Goal: Information Seeking & Learning: Learn about a topic

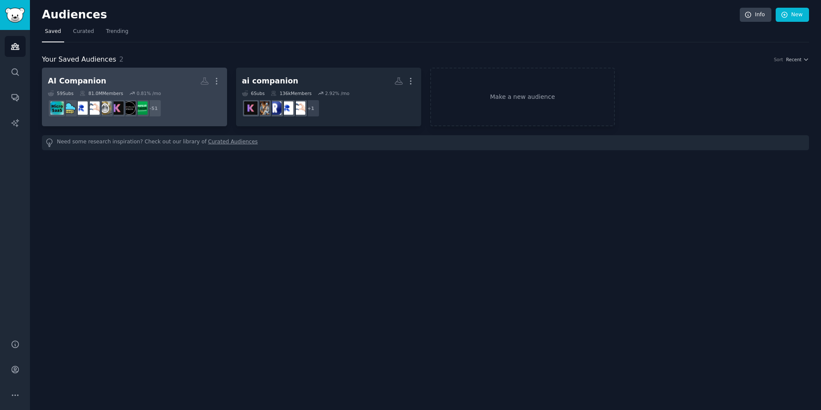
click at [176, 73] on link "AI Companion More 59 Sub s 81.0M Members 0.81 % /mo + 51" at bounding box center [134, 97] width 185 height 59
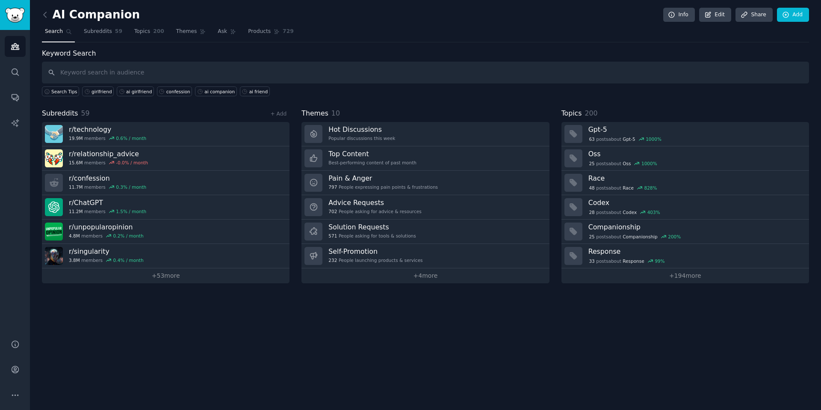
click at [153, 76] on input "text" at bounding box center [425, 73] width 767 height 22
type input "ai companion"
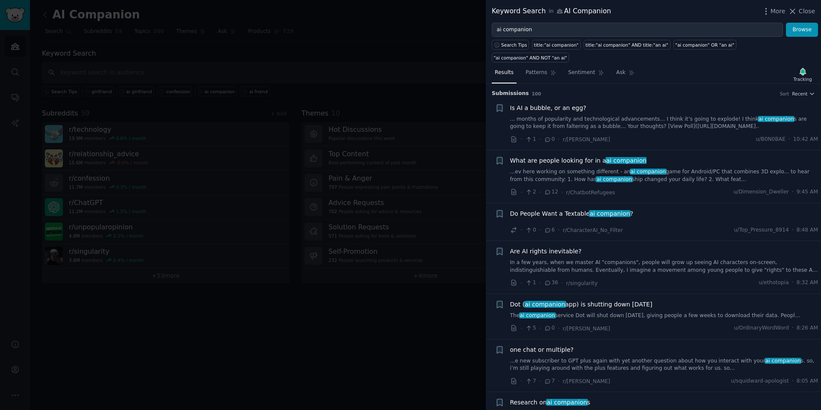
click at [685, 168] on link "...ev here working on something different - an ai companion game for Android/PC…" at bounding box center [664, 175] width 308 height 15
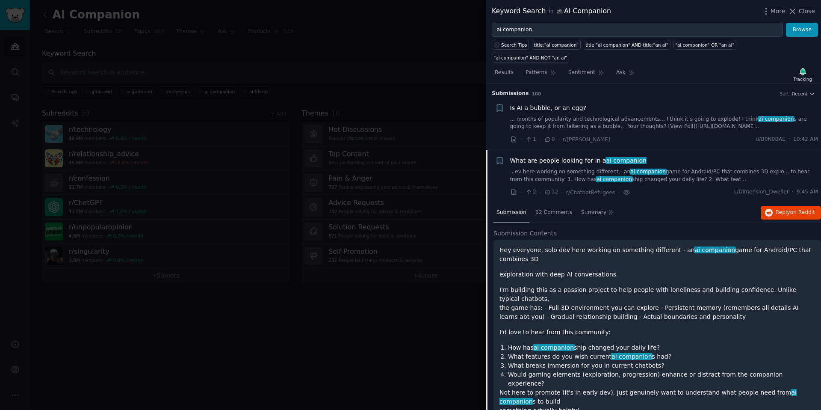
scroll to position [66, 0]
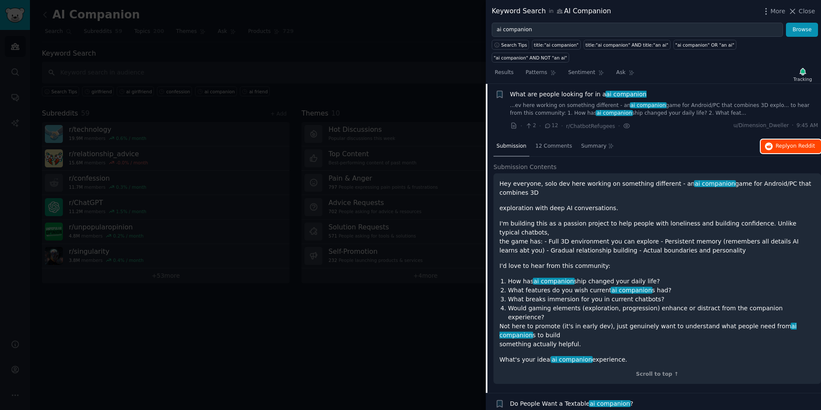
click at [779, 142] on span "Reply on Reddit" at bounding box center [795, 146] width 39 height 8
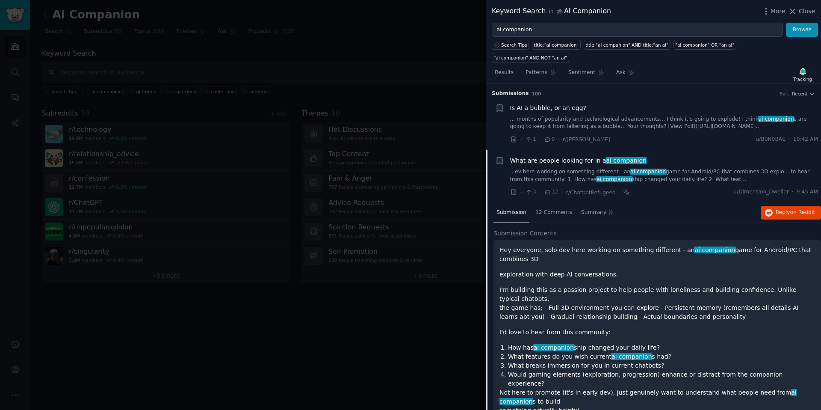
click at [686, 203] on div "Submission 12 Comments Summary Reply on Reddit" at bounding box center [656, 213] width 327 height 21
click at [670, 156] on div "What are people looking for in a ai companion" at bounding box center [664, 160] width 308 height 9
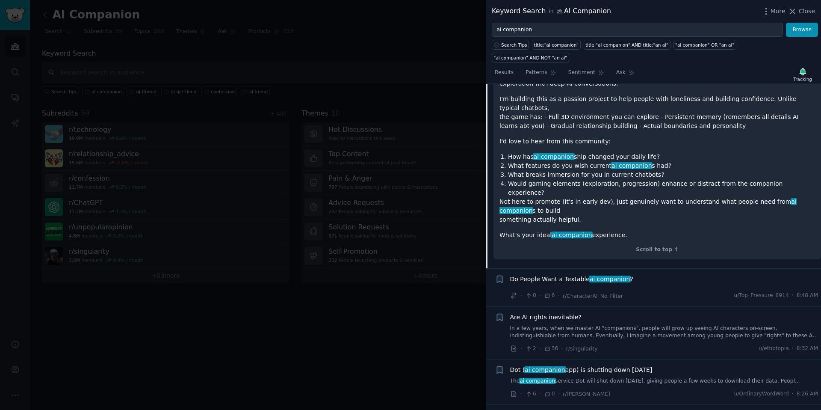
scroll to position [278, 0]
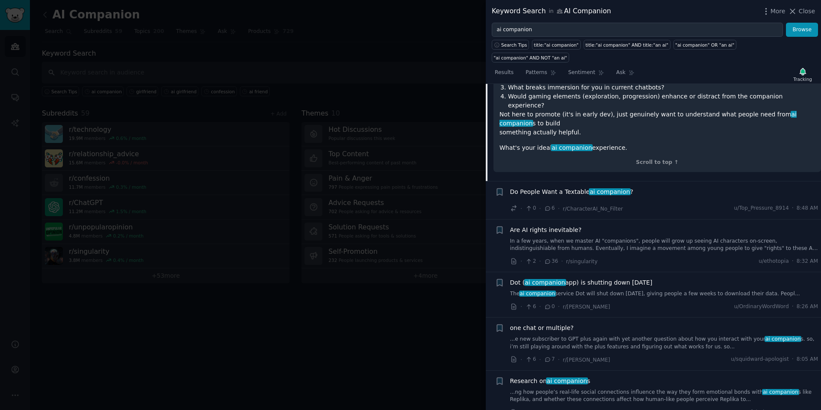
click at [671, 187] on div "Do People Want a Textable ai companion ?" at bounding box center [664, 193] width 308 height 12
click at [559, 187] on div "Do People Want a Textable ai companion ?" at bounding box center [664, 193] width 308 height 12
click at [561, 187] on span "Do People Want a Textable ai companion ?" at bounding box center [571, 191] width 123 height 9
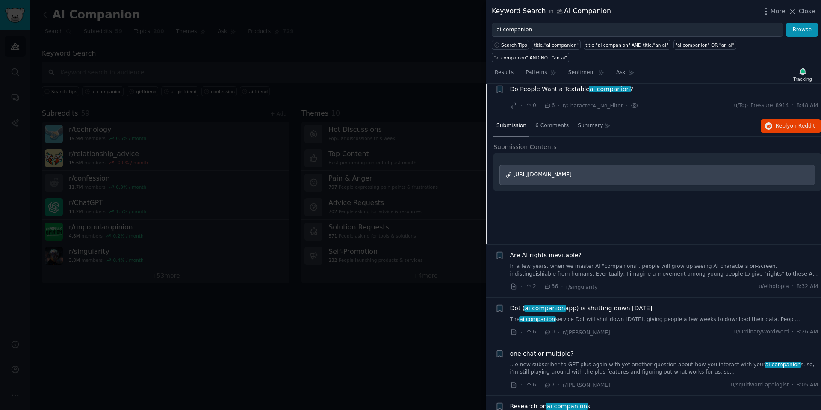
scroll to position [119, 0]
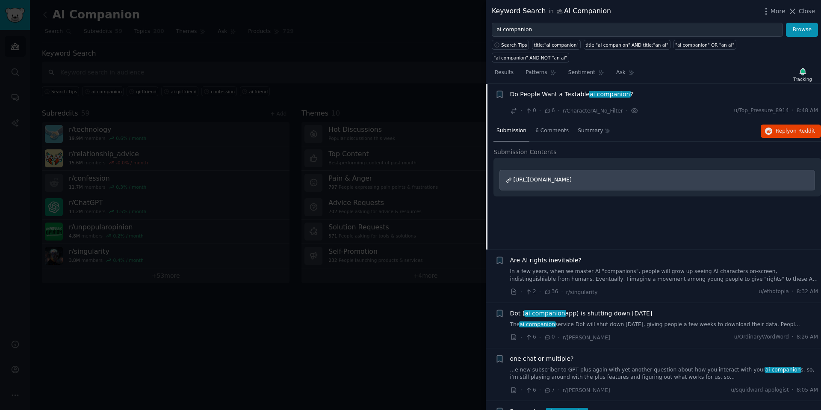
click at [668, 107] on li "+ Do People Want a Textable ai companion ? · 0 · 6 · r/CharacterAI_No_Filter · …" at bounding box center [653, 103] width 335 height 38
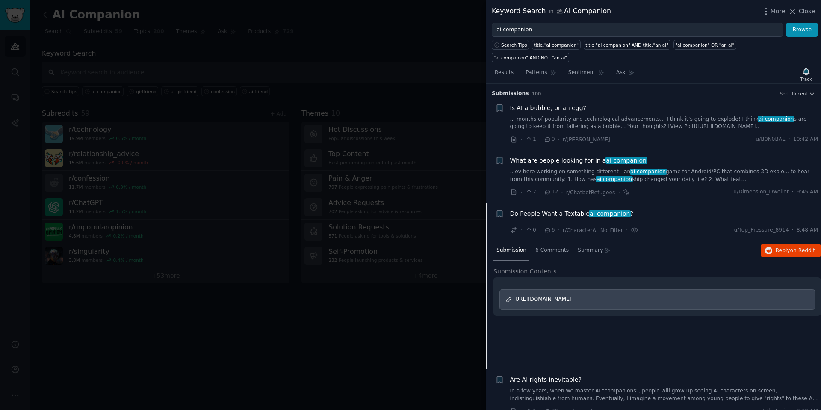
click at [687, 150] on li "+ What are people looking for in a ai companion ...ev here working on something…" at bounding box center [653, 176] width 335 height 53
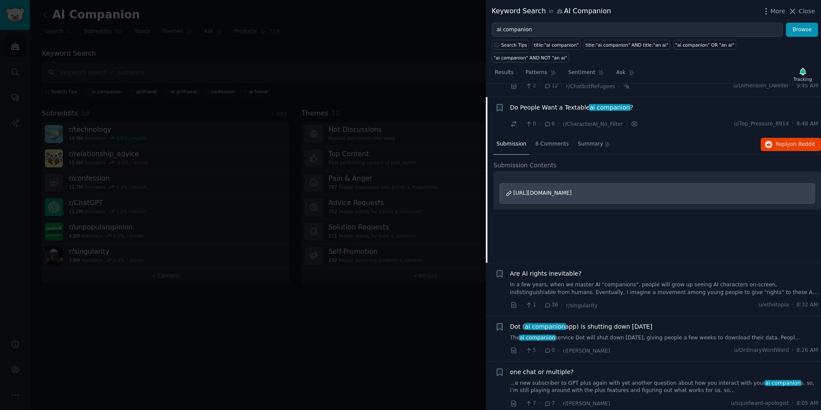
scroll to position [48, 0]
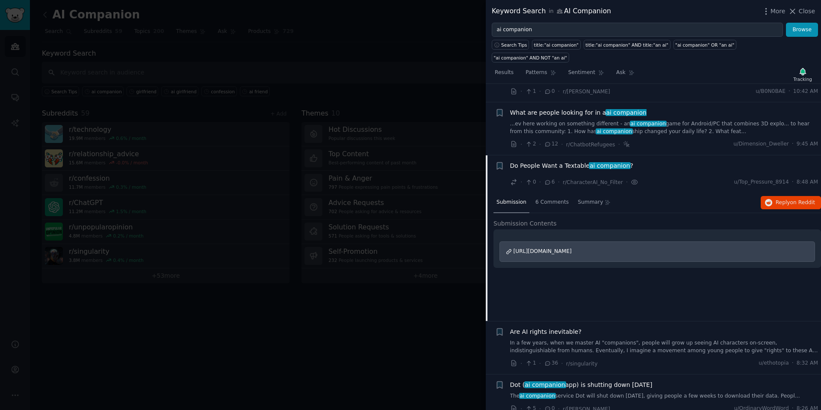
click at [572, 248] on span "[URL][DOMAIN_NAME]" at bounding box center [542, 251] width 58 height 6
